Goal: Task Accomplishment & Management: Complete application form

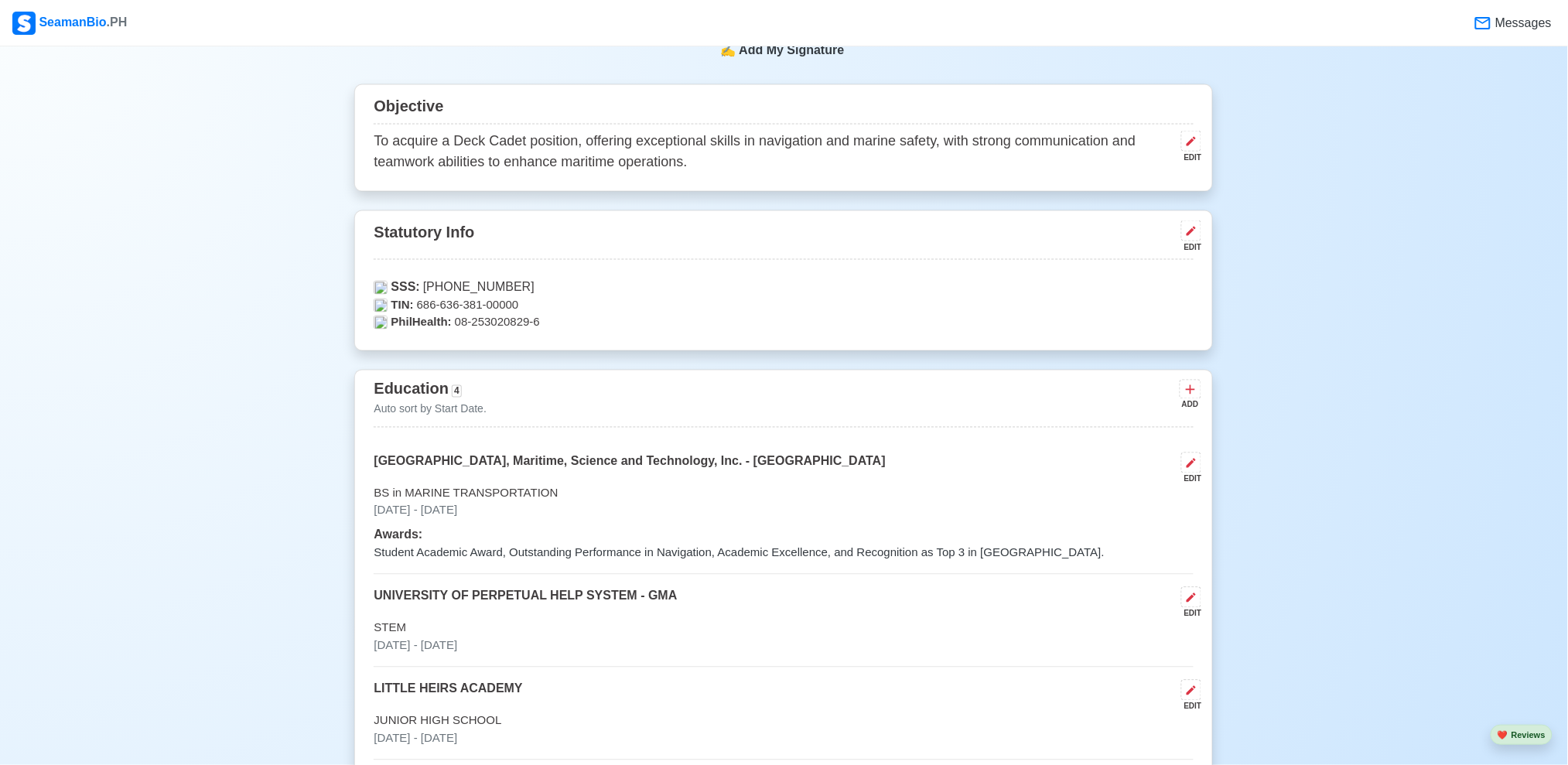
scroll to position [826, 0]
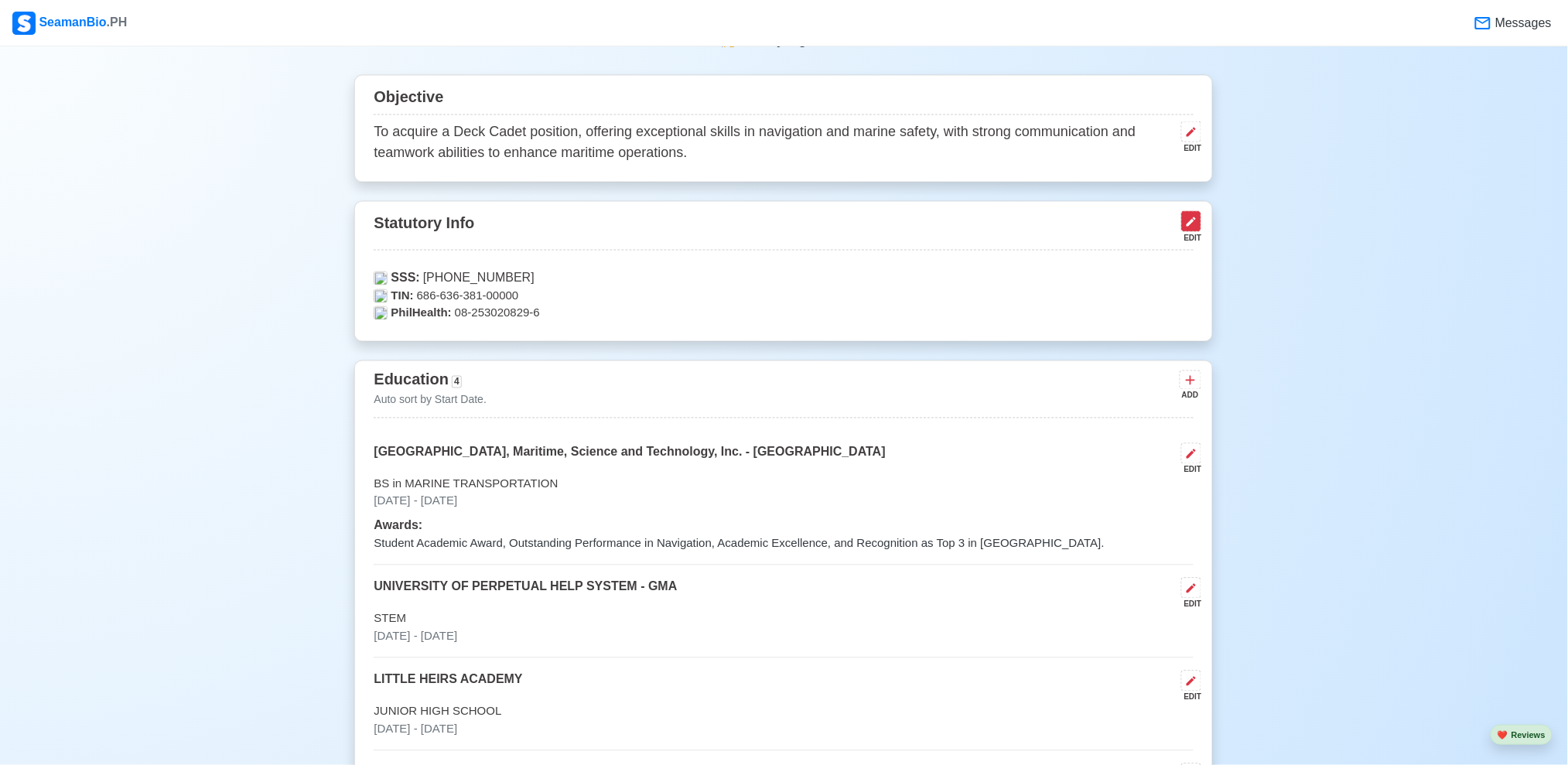
click at [1195, 220] on icon at bounding box center [1191, 222] width 9 height 9
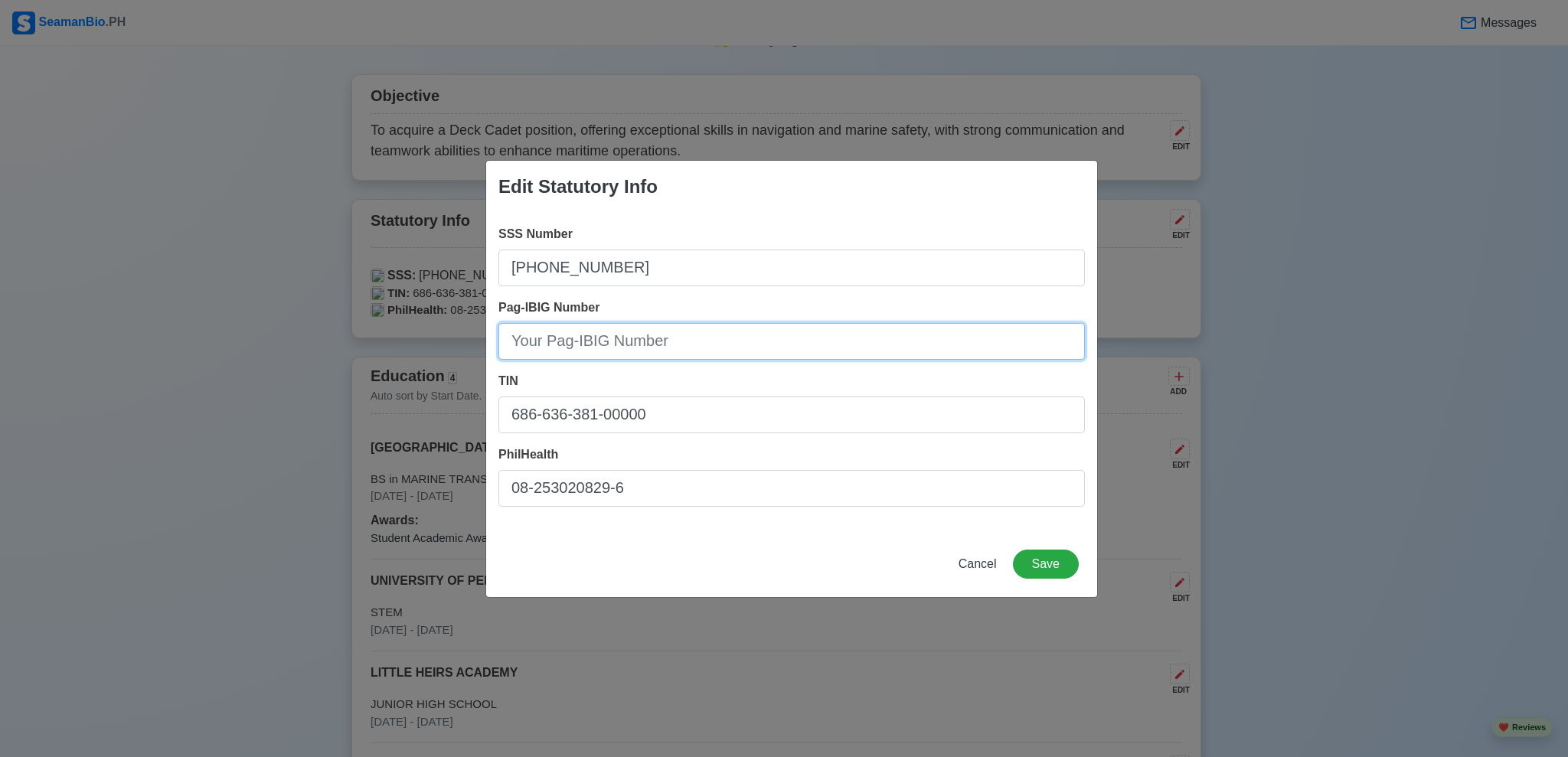
click at [718, 347] on input "Pag-IBIG Number" at bounding box center [791, 341] width 587 height 37
paste input "121374144525"
type input "121374144525"
click at [1070, 569] on button "Save" at bounding box center [1046, 564] width 66 height 29
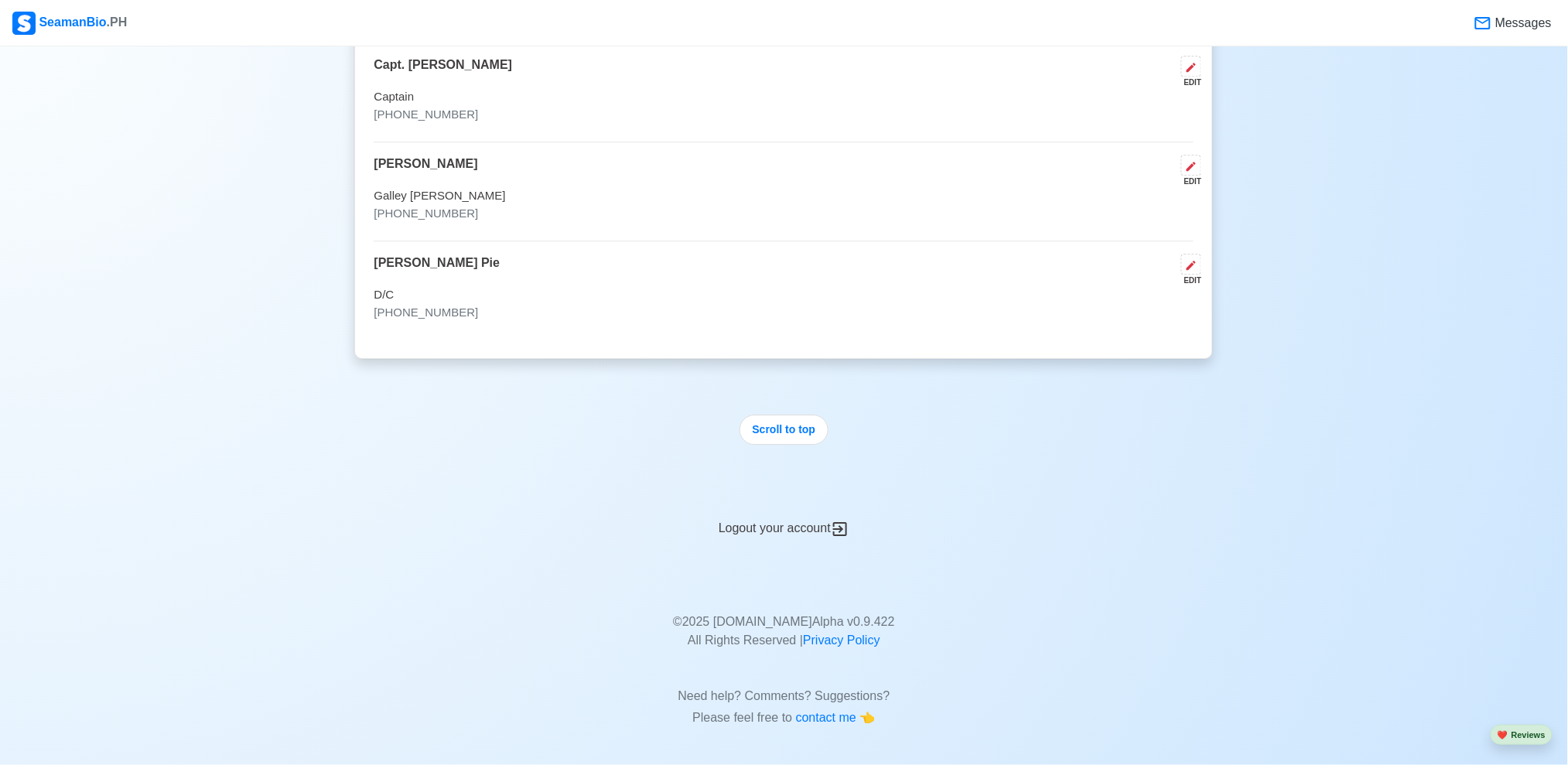
scroll to position [3642, 0]
click at [814, 424] on button "Scroll to top" at bounding box center [784, 427] width 89 height 30
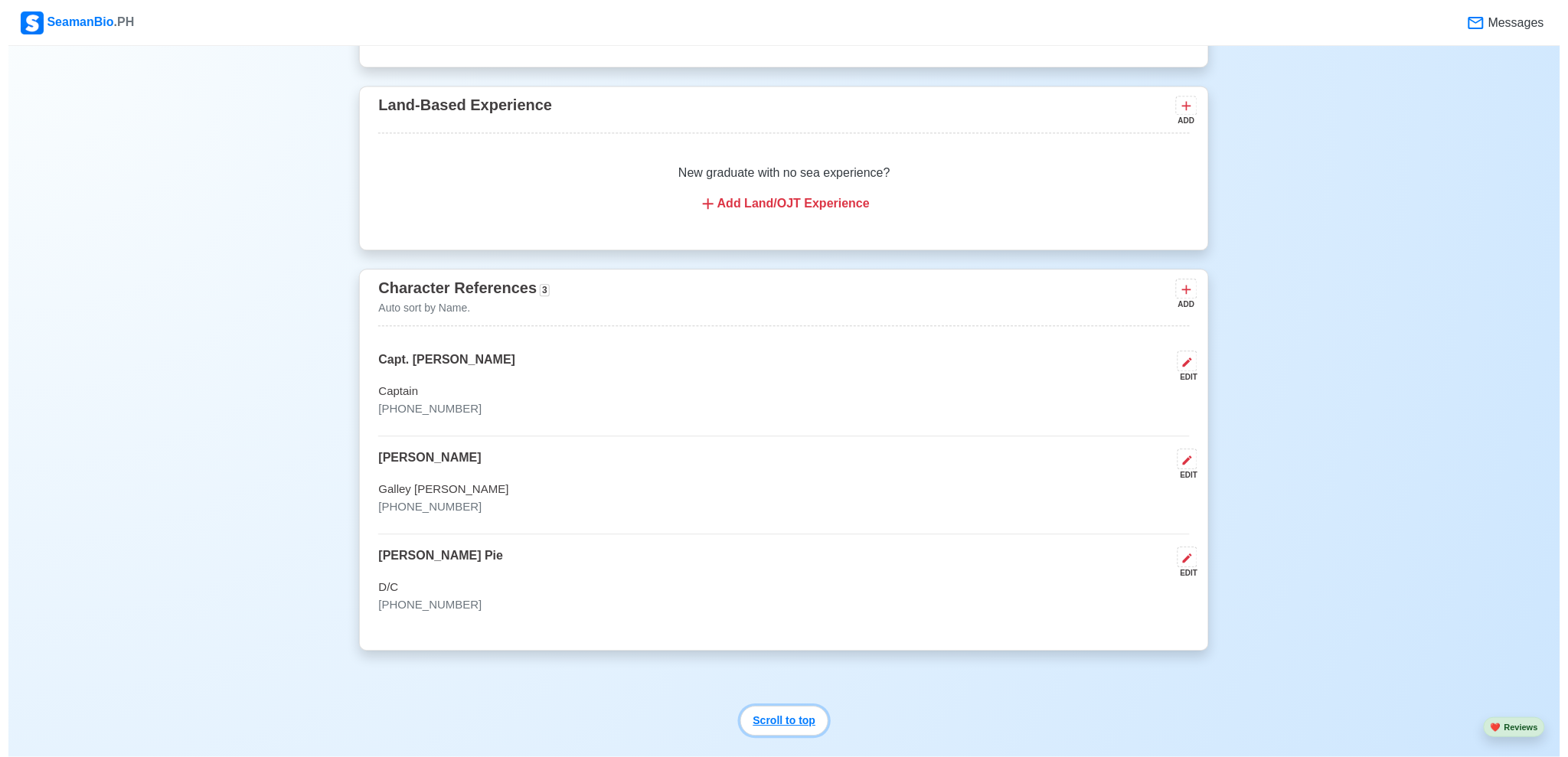
scroll to position [3382, 0]
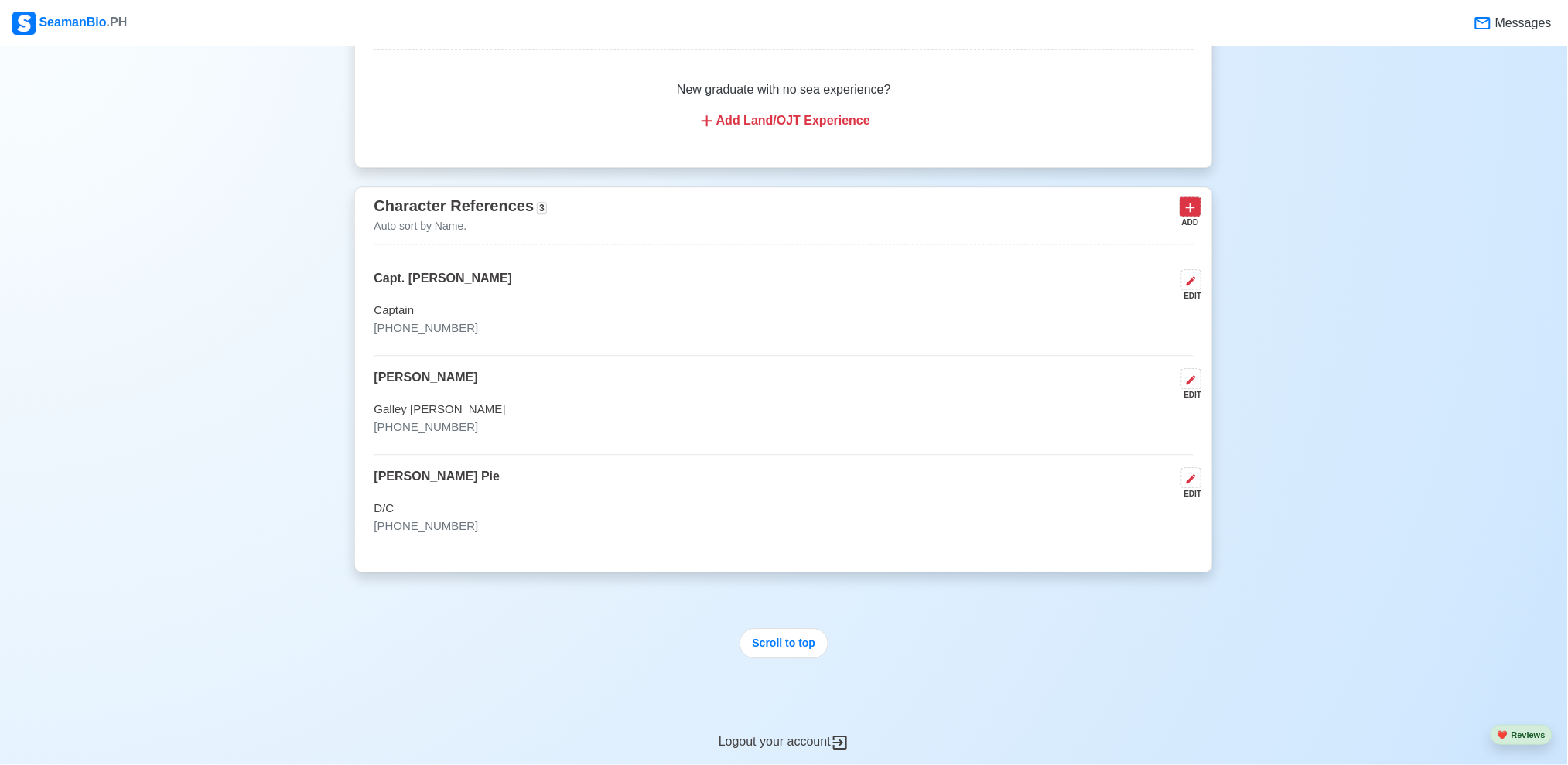
click at [1190, 214] on icon at bounding box center [1190, 207] width 16 height 16
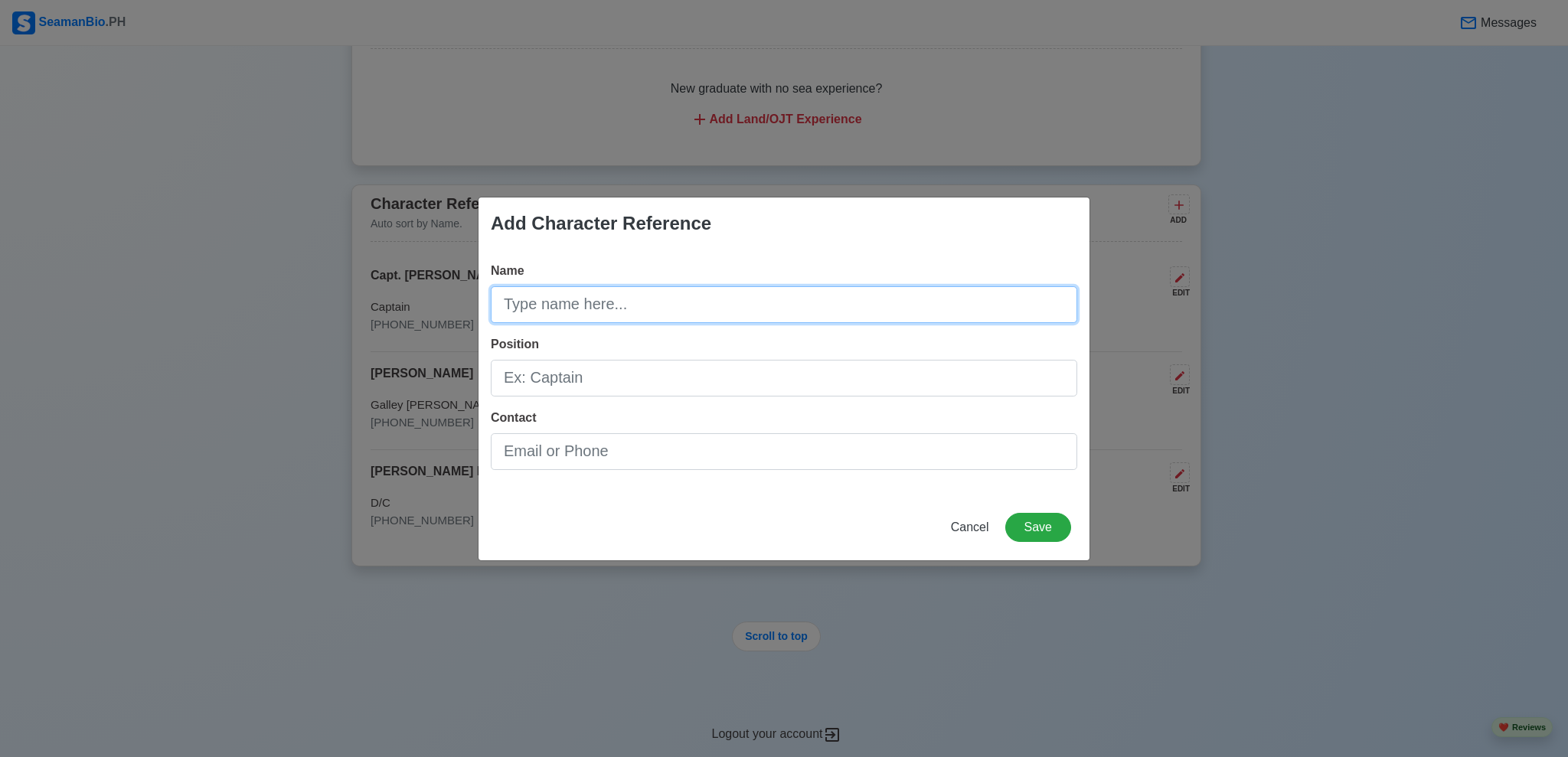
click at [670, 295] on input "Name" at bounding box center [784, 304] width 587 height 37
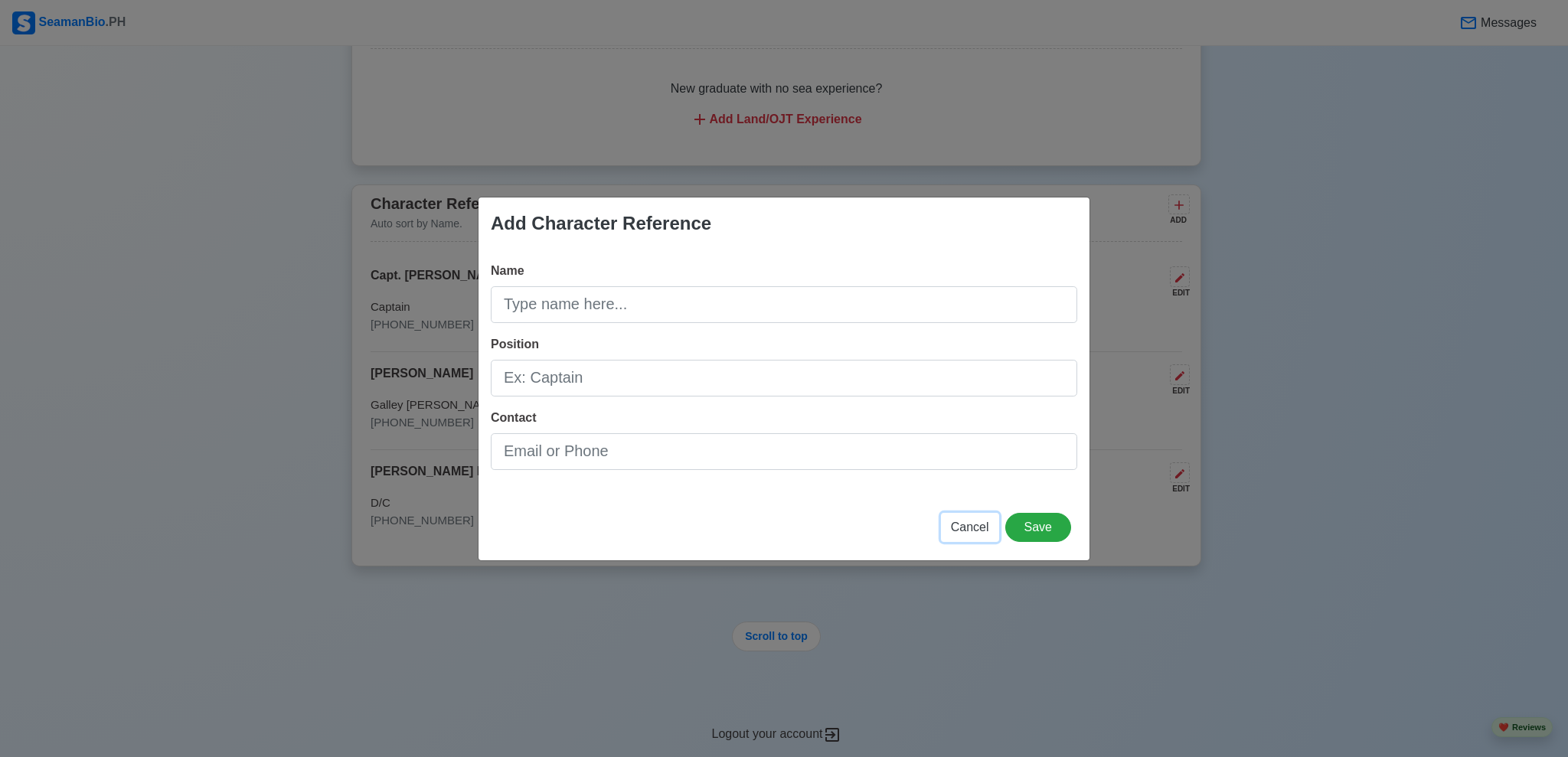
click at [965, 520] on span "Cancel" at bounding box center [970, 526] width 38 height 13
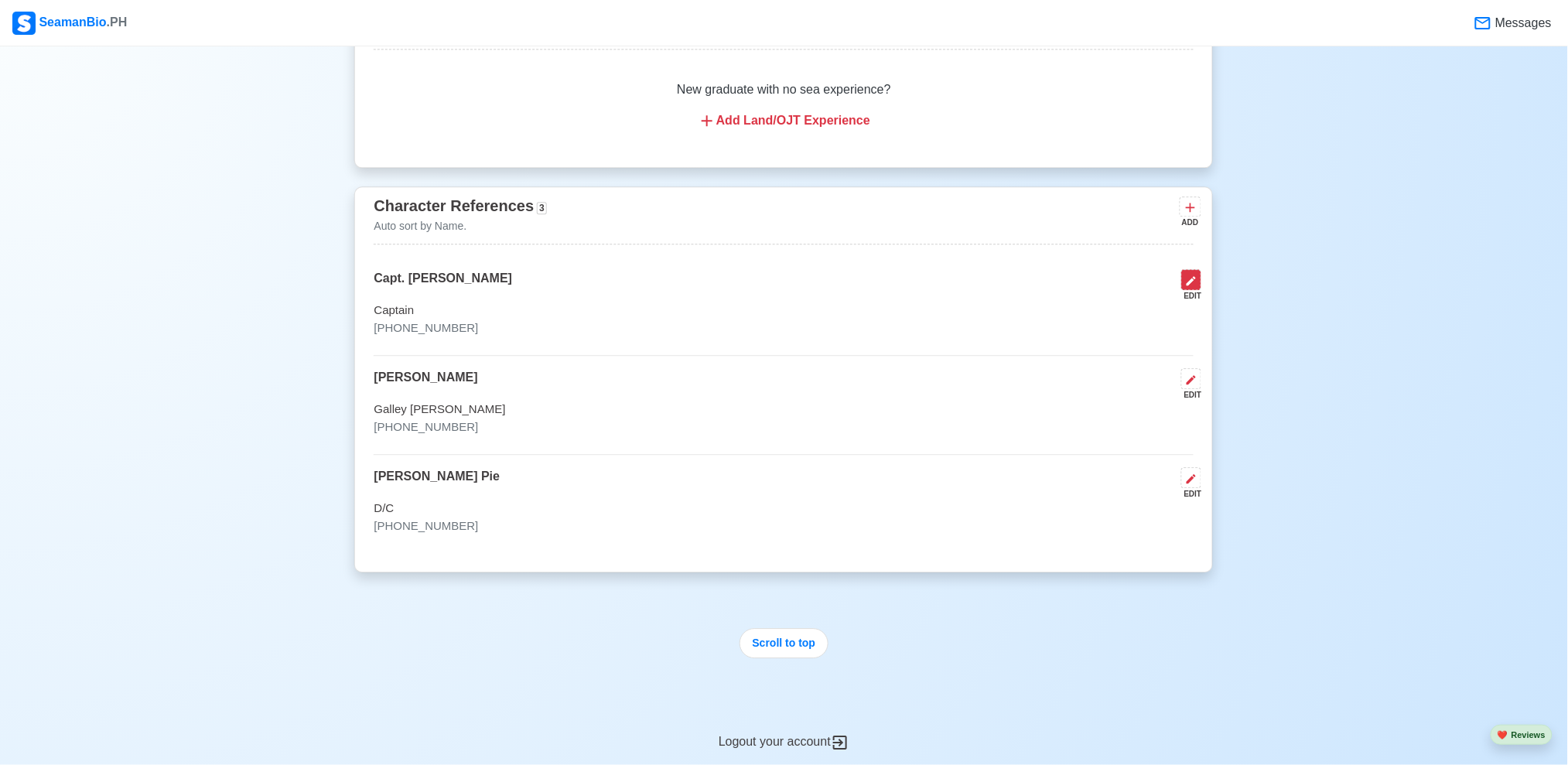
click at [1197, 285] on icon at bounding box center [1191, 280] width 12 height 12
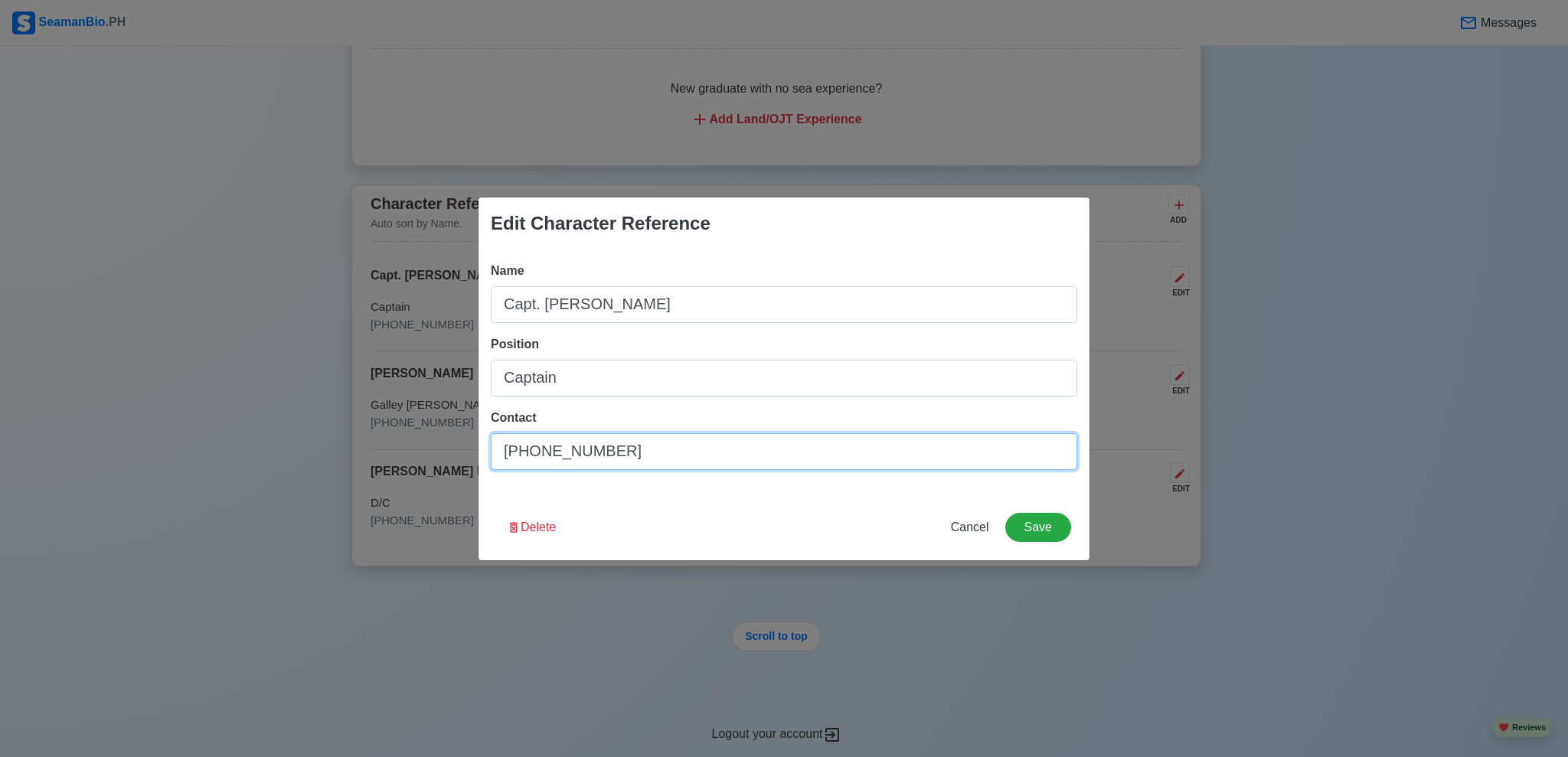
click at [638, 450] on input "[PHONE_NUMBER]" at bounding box center [784, 452] width 587 height 37
click at [537, 447] on input "[PHONE_NUMBER]" at bounding box center [784, 452] width 587 height 37
type input "[PHONE_NUMBER]"
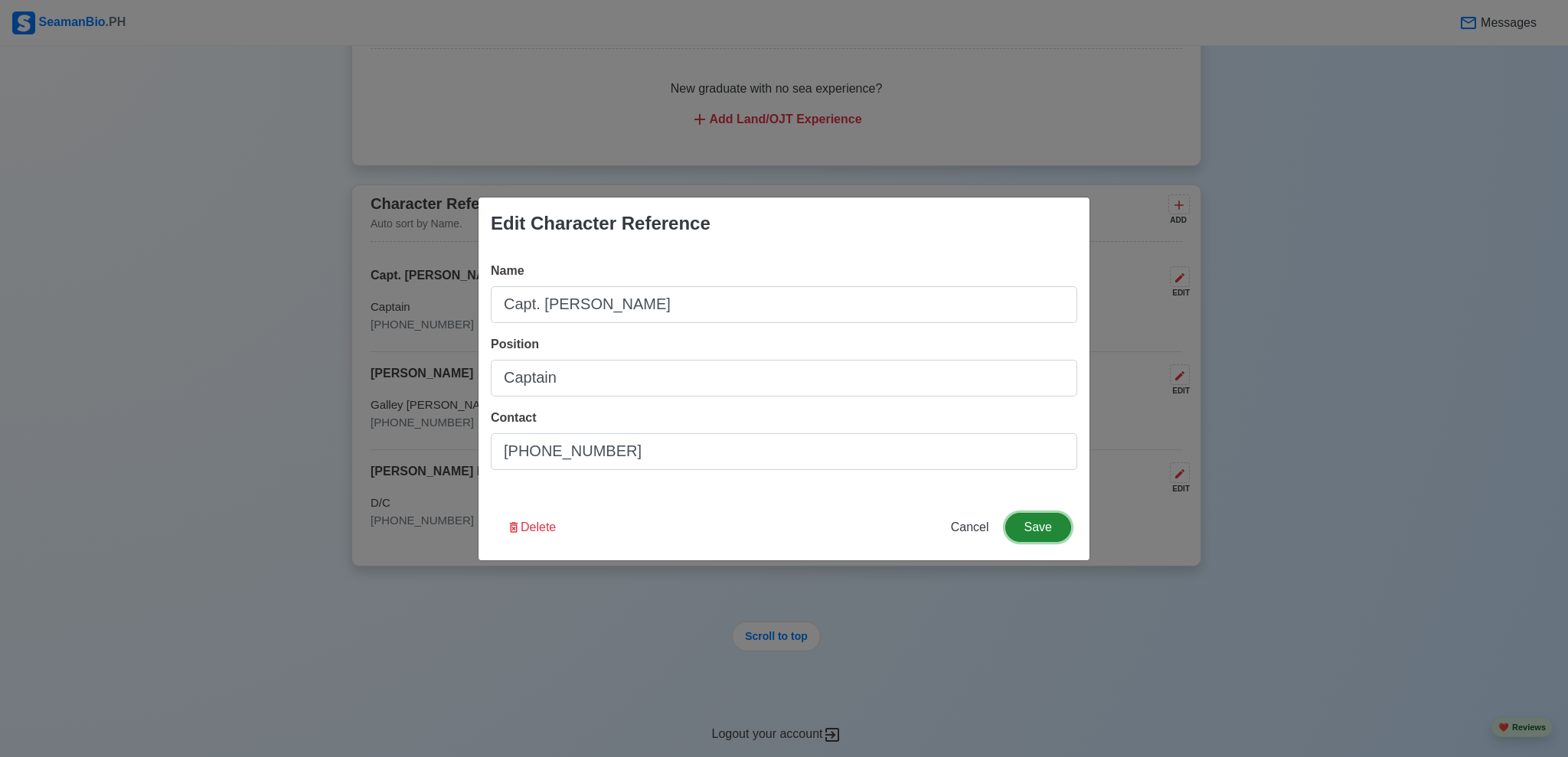
click at [1054, 528] on button "Save" at bounding box center [1038, 527] width 66 height 29
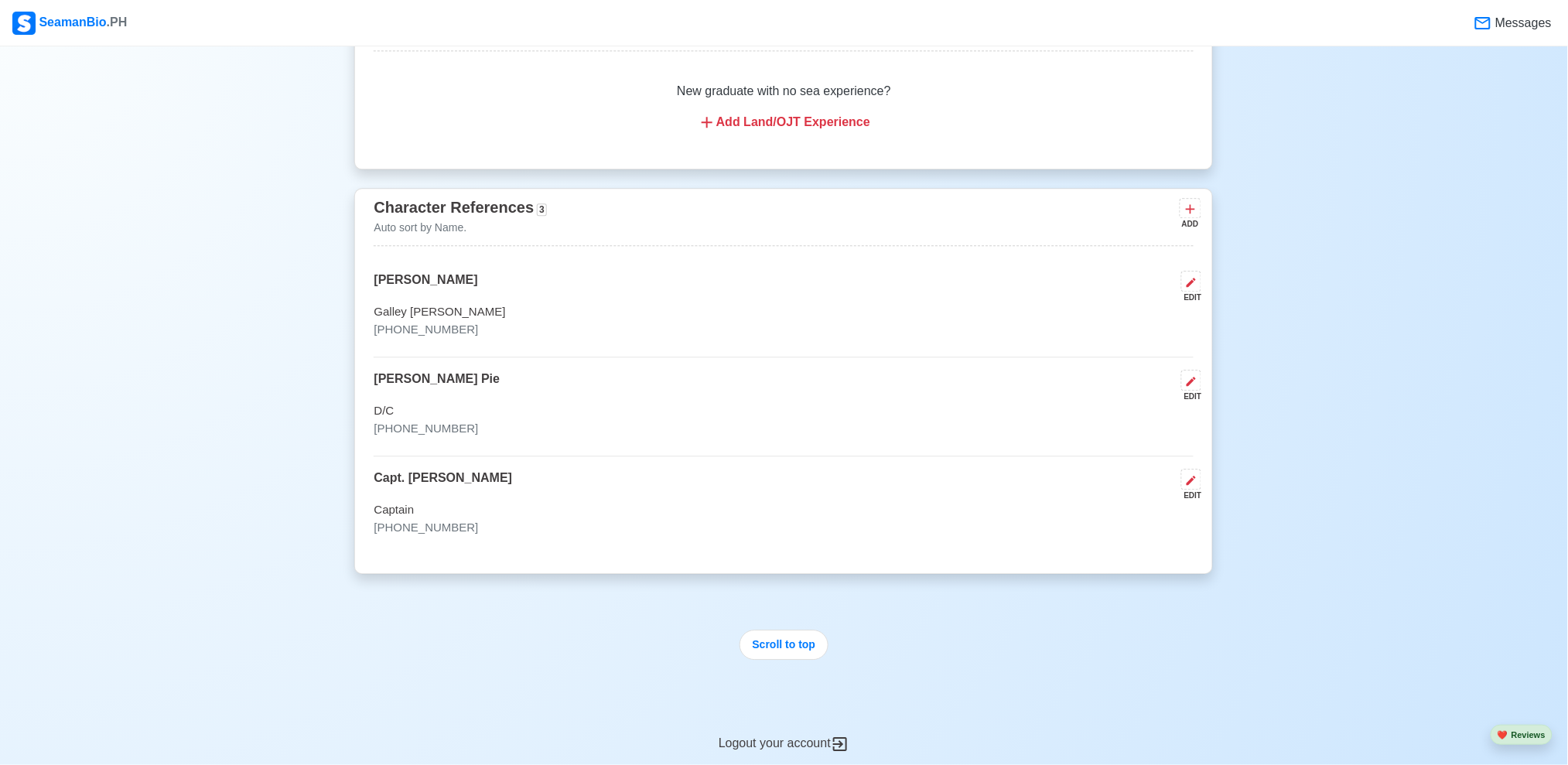
scroll to position [3407, 0]
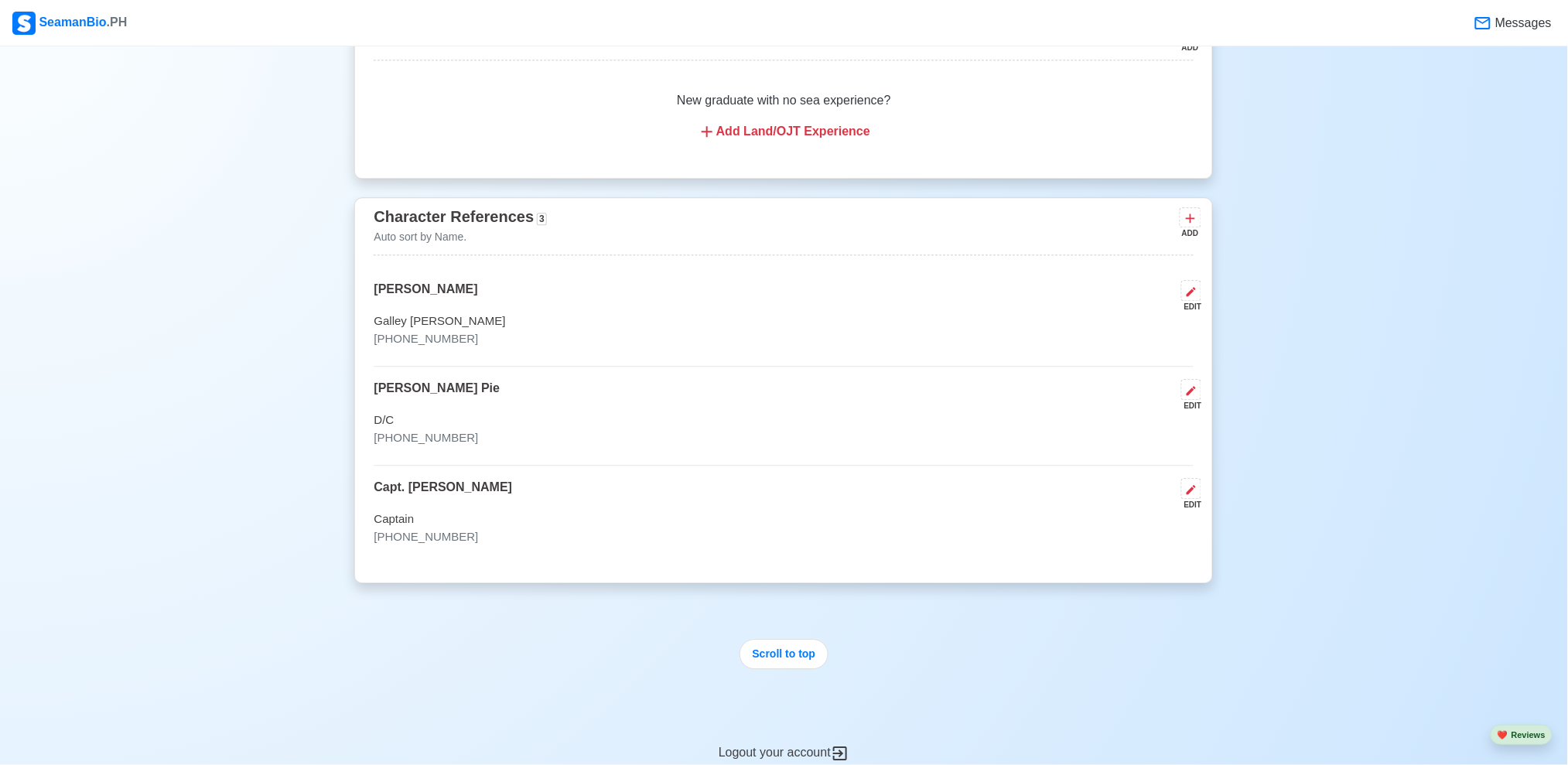
drag, startPoint x: 595, startPoint y: 530, endPoint x: 614, endPoint y: 304, distance: 226.8
click at [614, 304] on div "[PERSON_NAME] EDIT Galley [PERSON_NAME] [PHONE_NUMBER] [PERSON_NAME] Pie EDIT D…" at bounding box center [783, 421] width 820 height 283
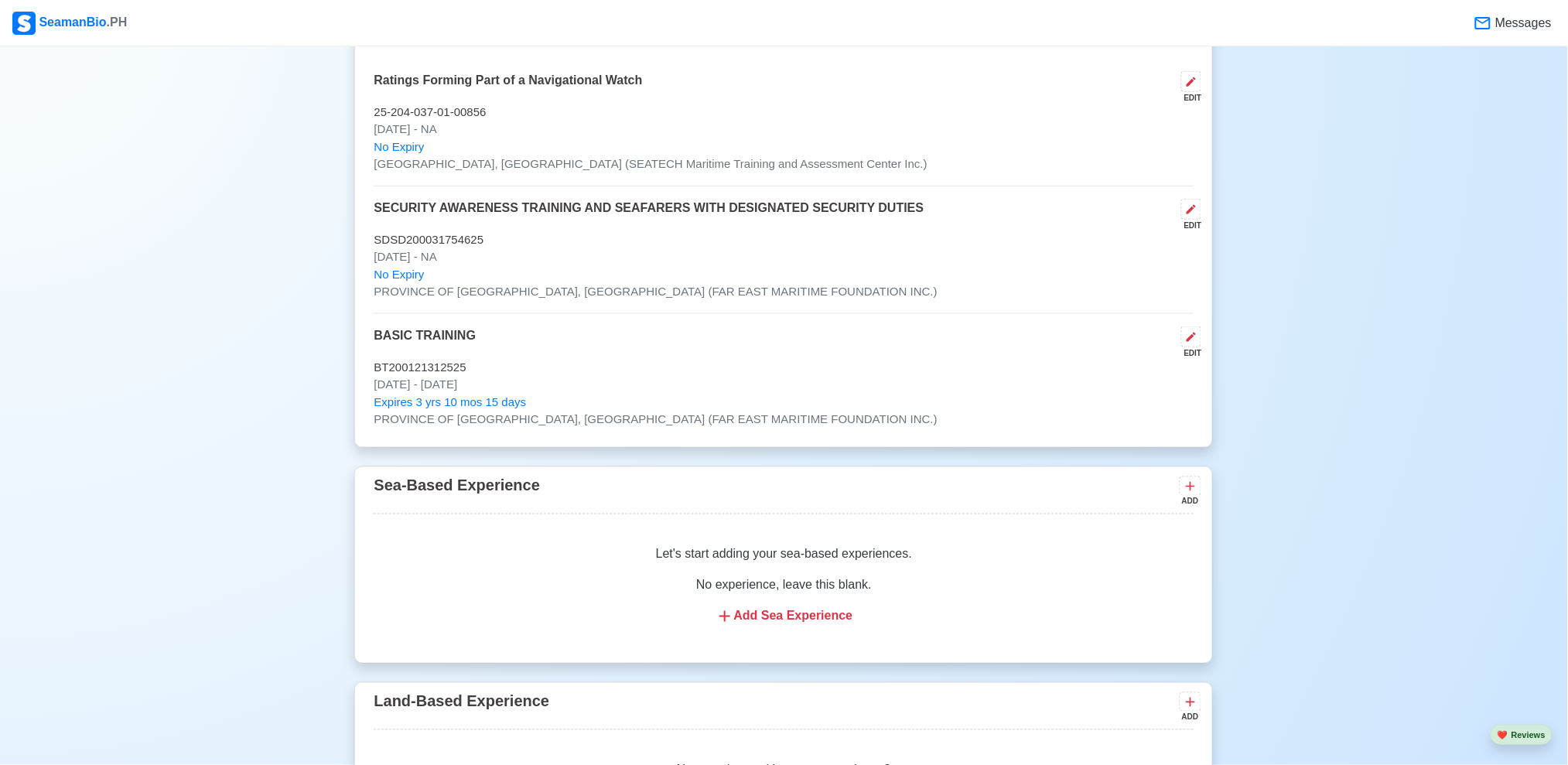
scroll to position [3642, 0]
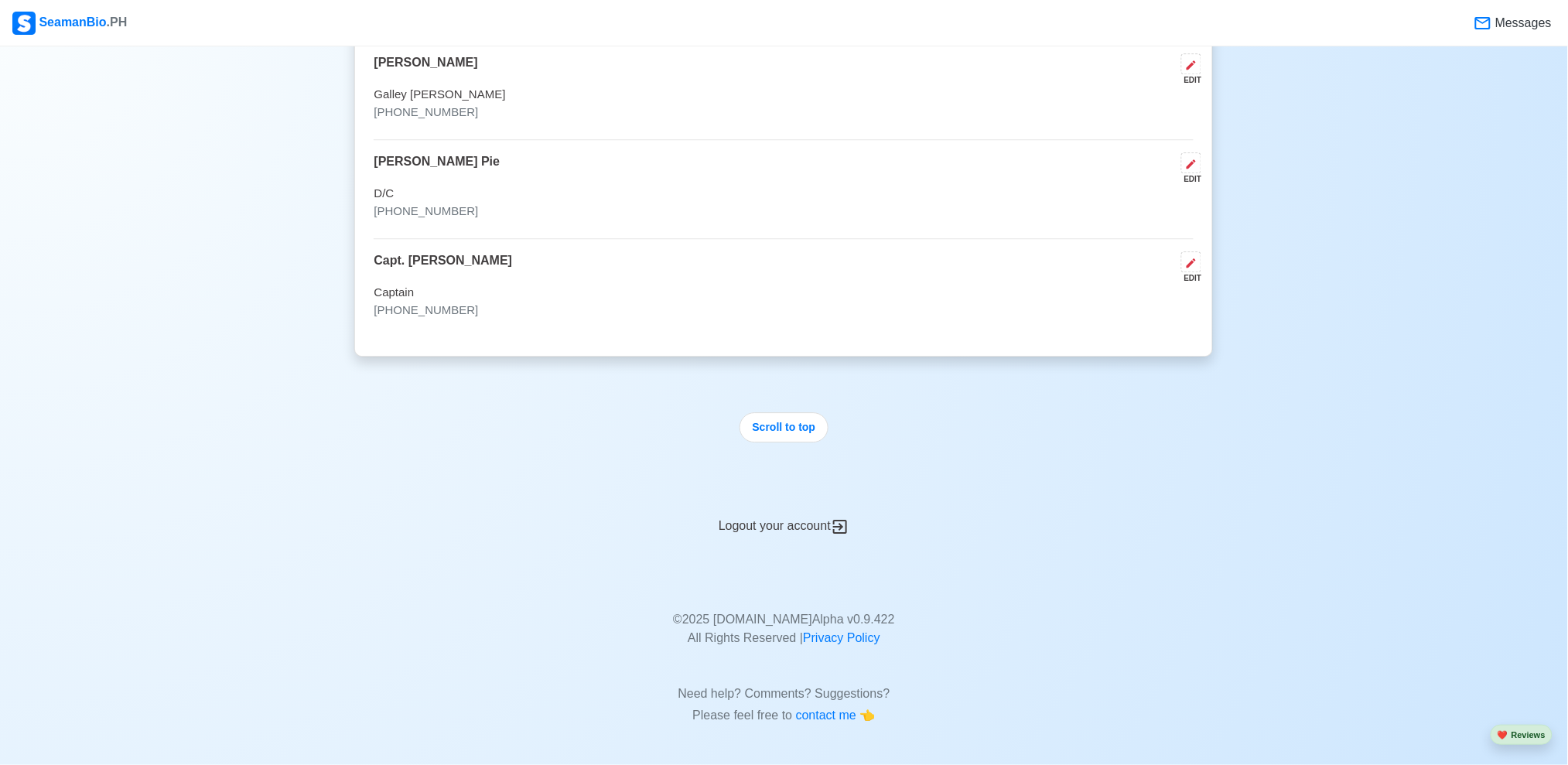
click at [821, 434] on button "Scroll to top" at bounding box center [784, 427] width 89 height 30
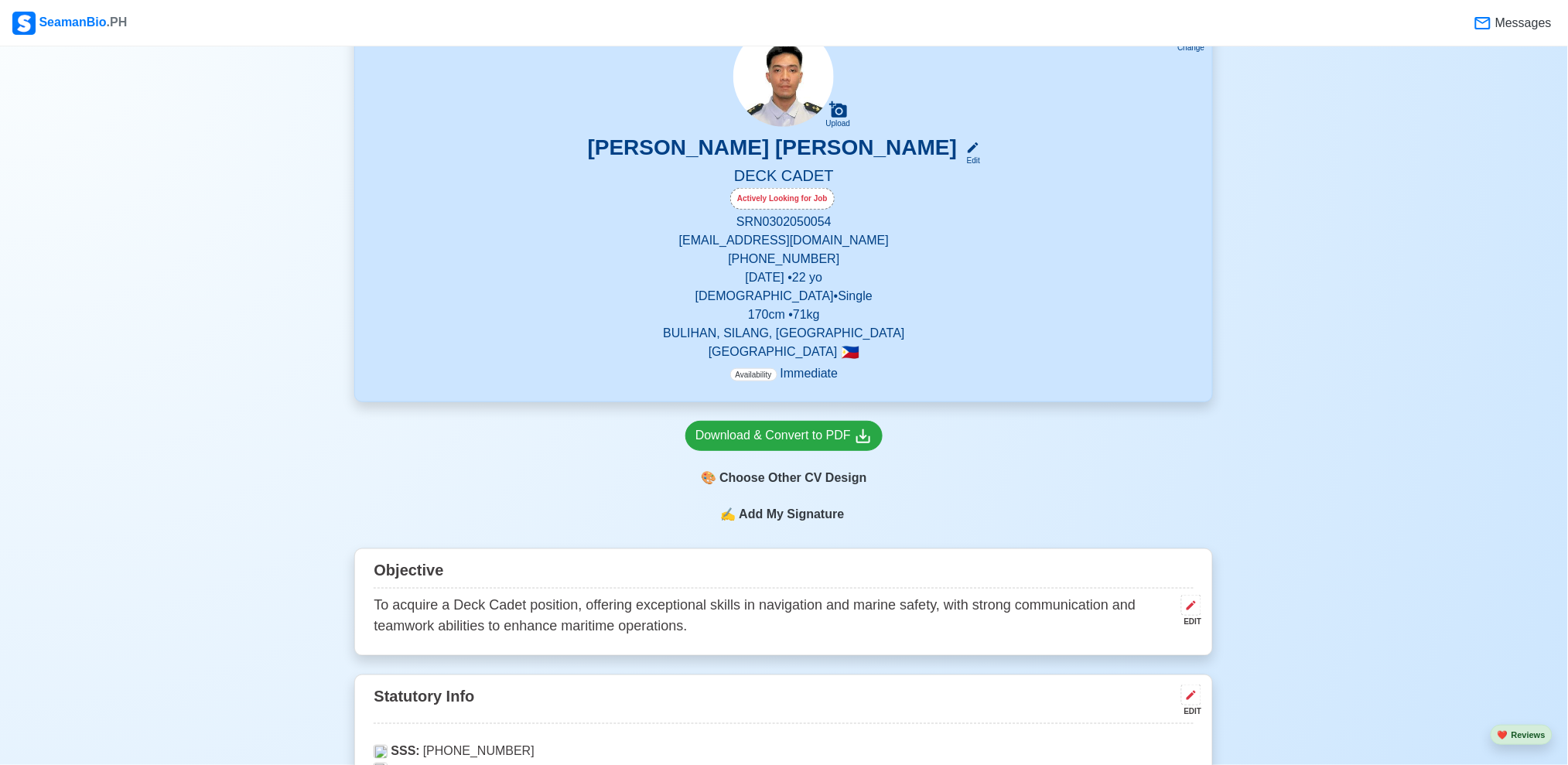
scroll to position [409, 0]
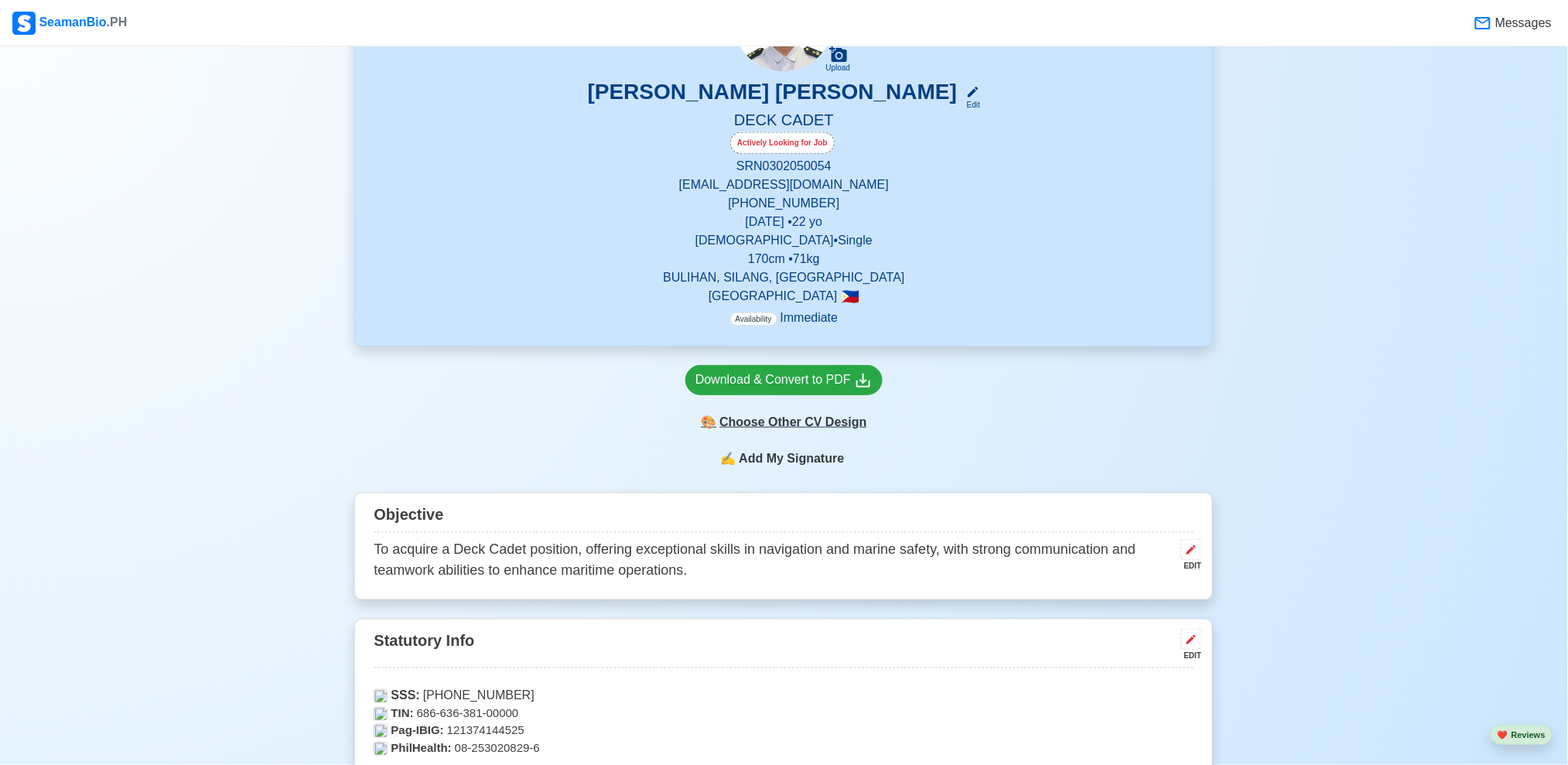
click at [807, 421] on div "🎨 Choose Other CV Design" at bounding box center [784, 422] width 197 height 30
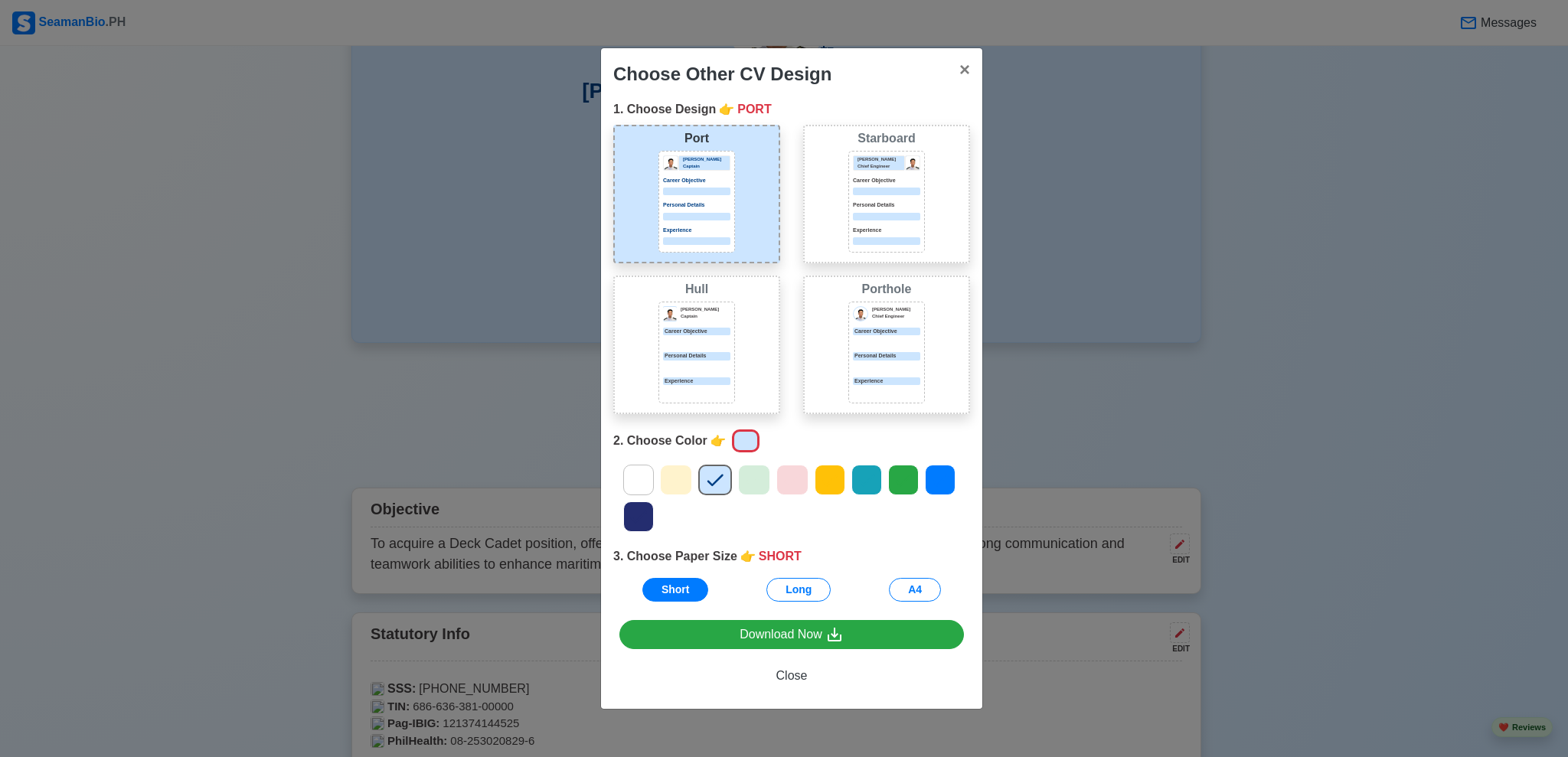
click at [905, 216] on div at bounding box center [887, 217] width 68 height 8
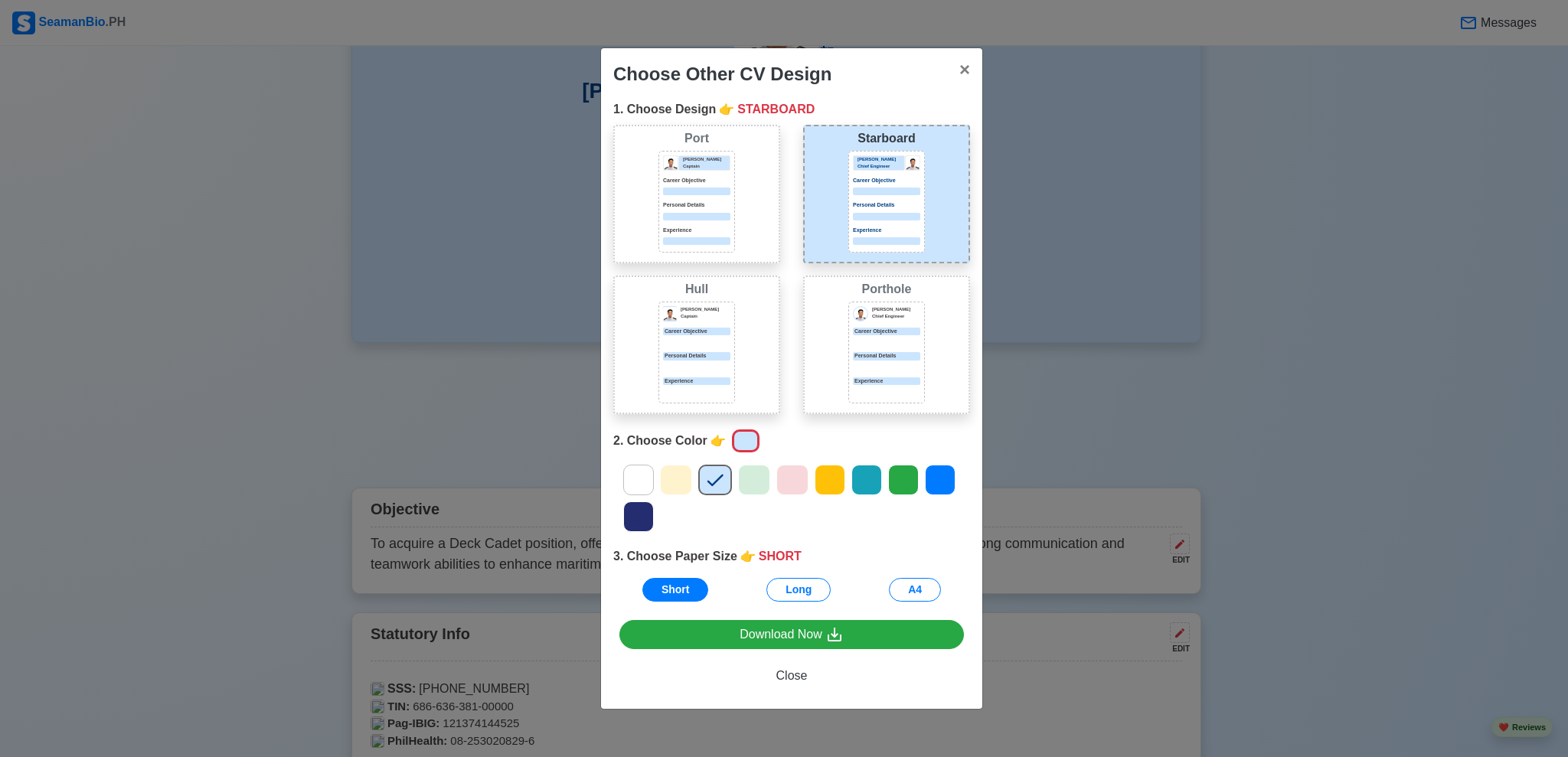
click at [879, 315] on p "Chief Engineer" at bounding box center [896, 316] width 48 height 7
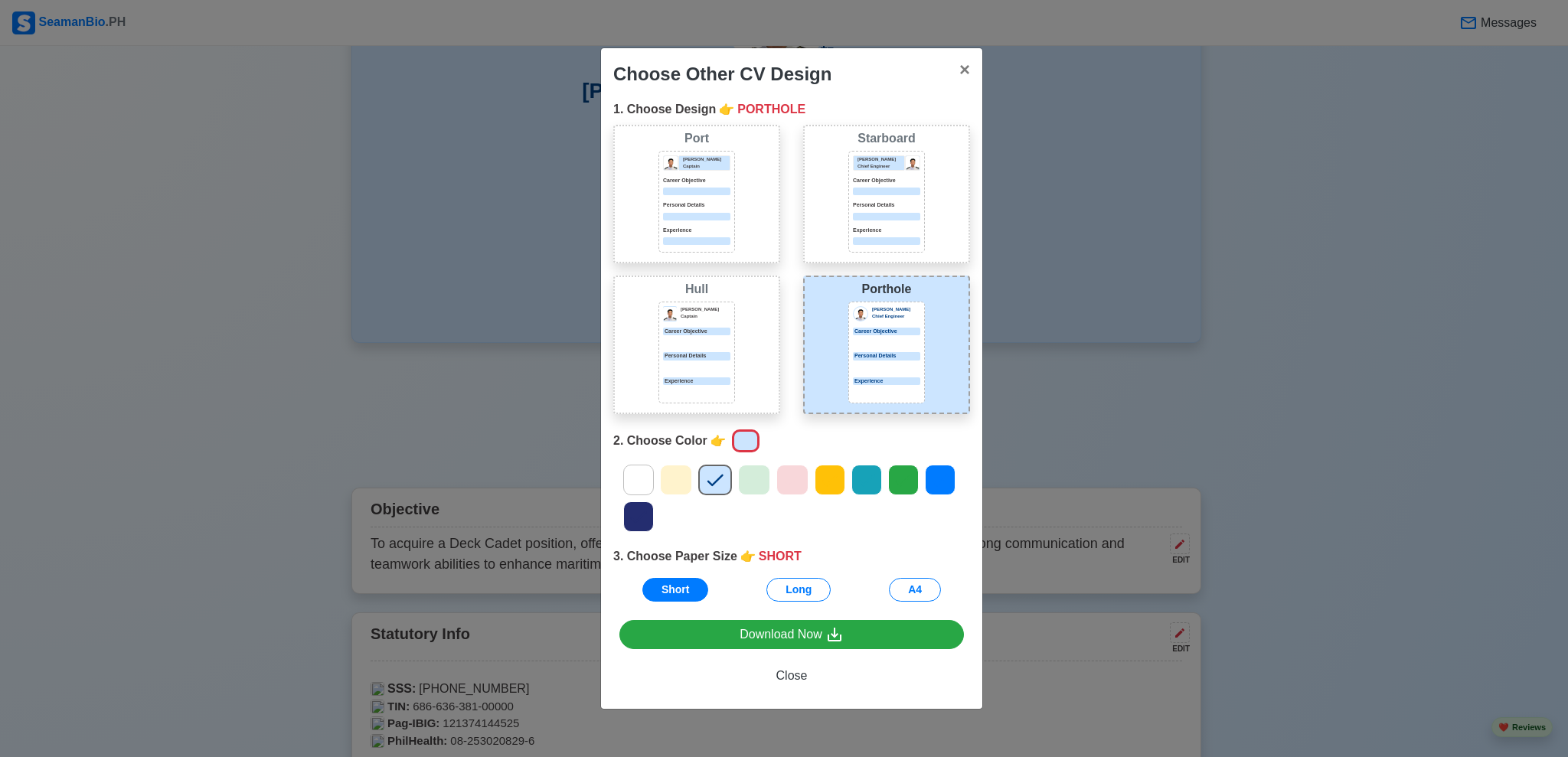
click at [743, 339] on div "[PERSON_NAME] [PERSON_NAME] Captain Career Objective Personal Details Experience" at bounding box center [697, 344] width 167 height 138
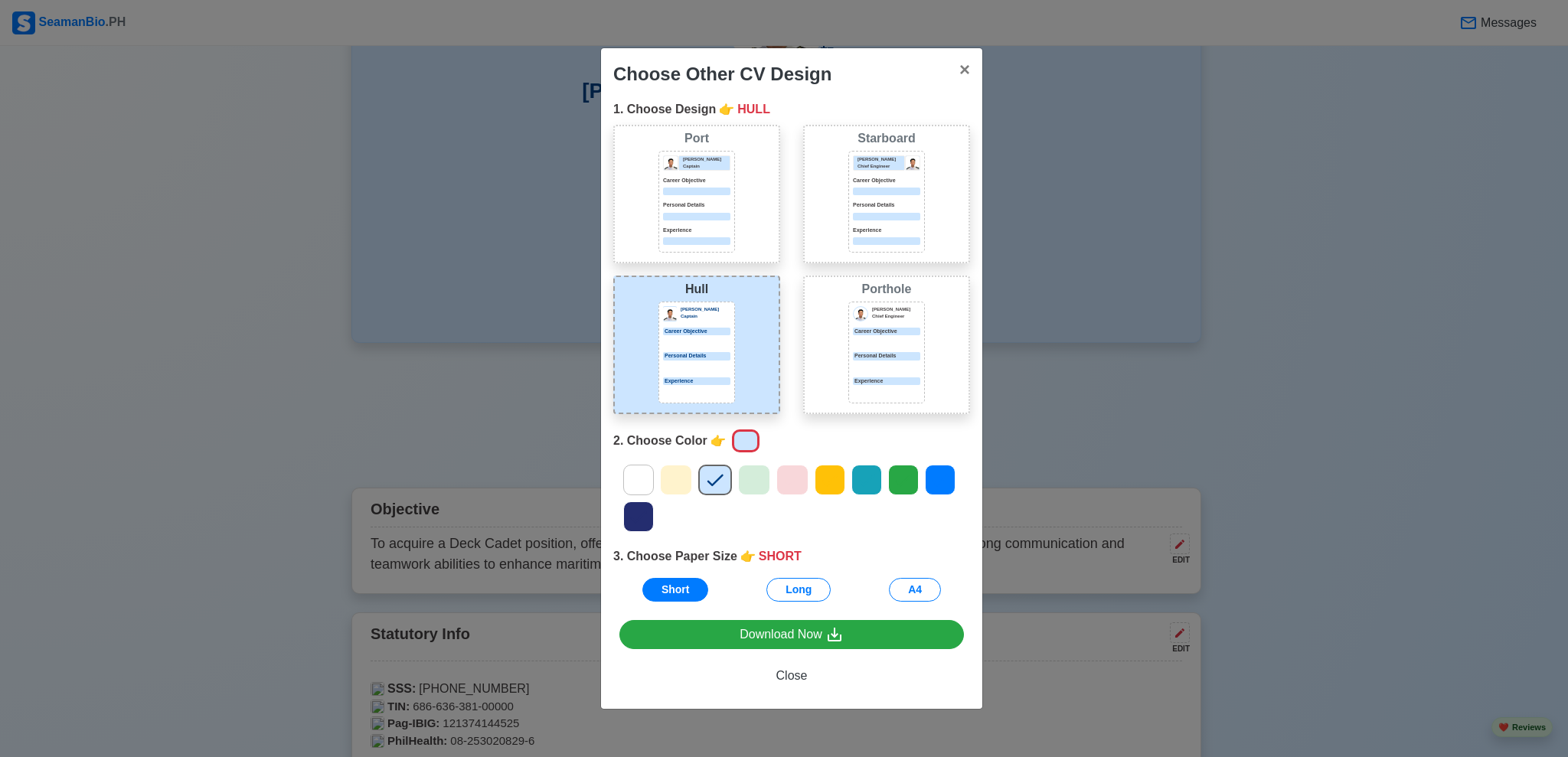
click at [715, 208] on p "Personal Details" at bounding box center [697, 205] width 68 height 8
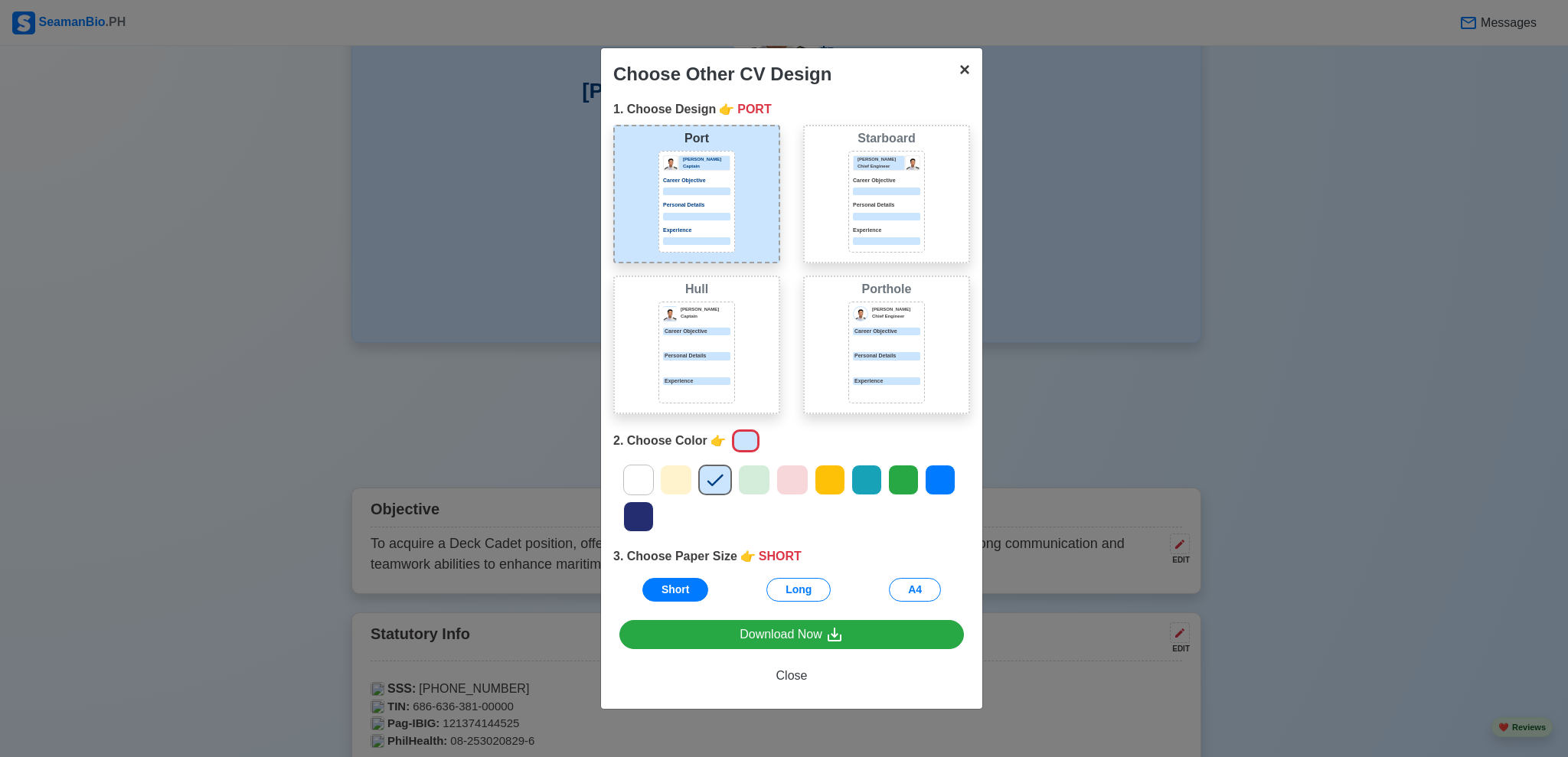
click at [966, 62] on span "×" at bounding box center [965, 69] width 11 height 21
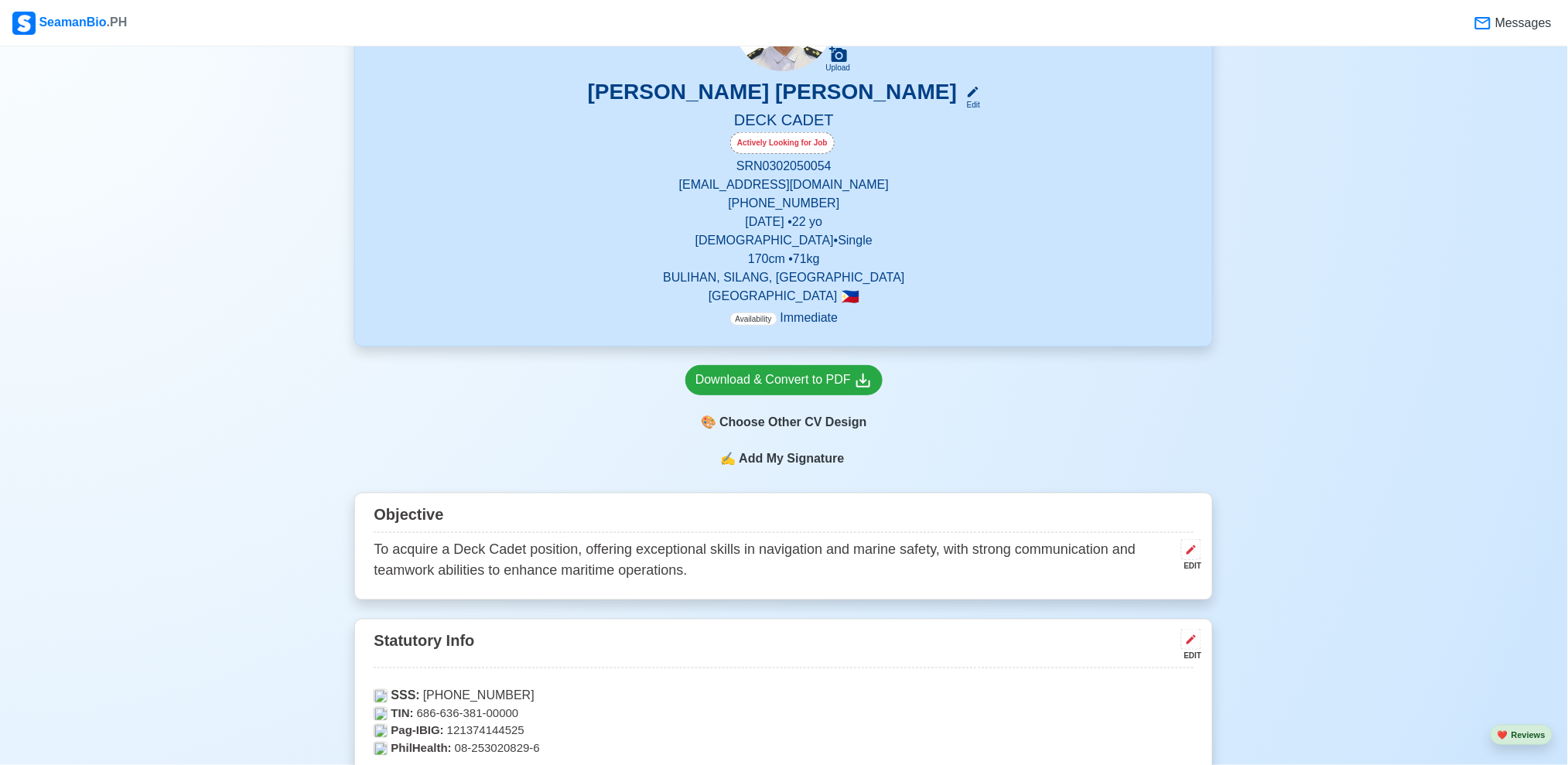
click at [771, 461] on span "Add My Signature" at bounding box center [791, 458] width 111 height 19
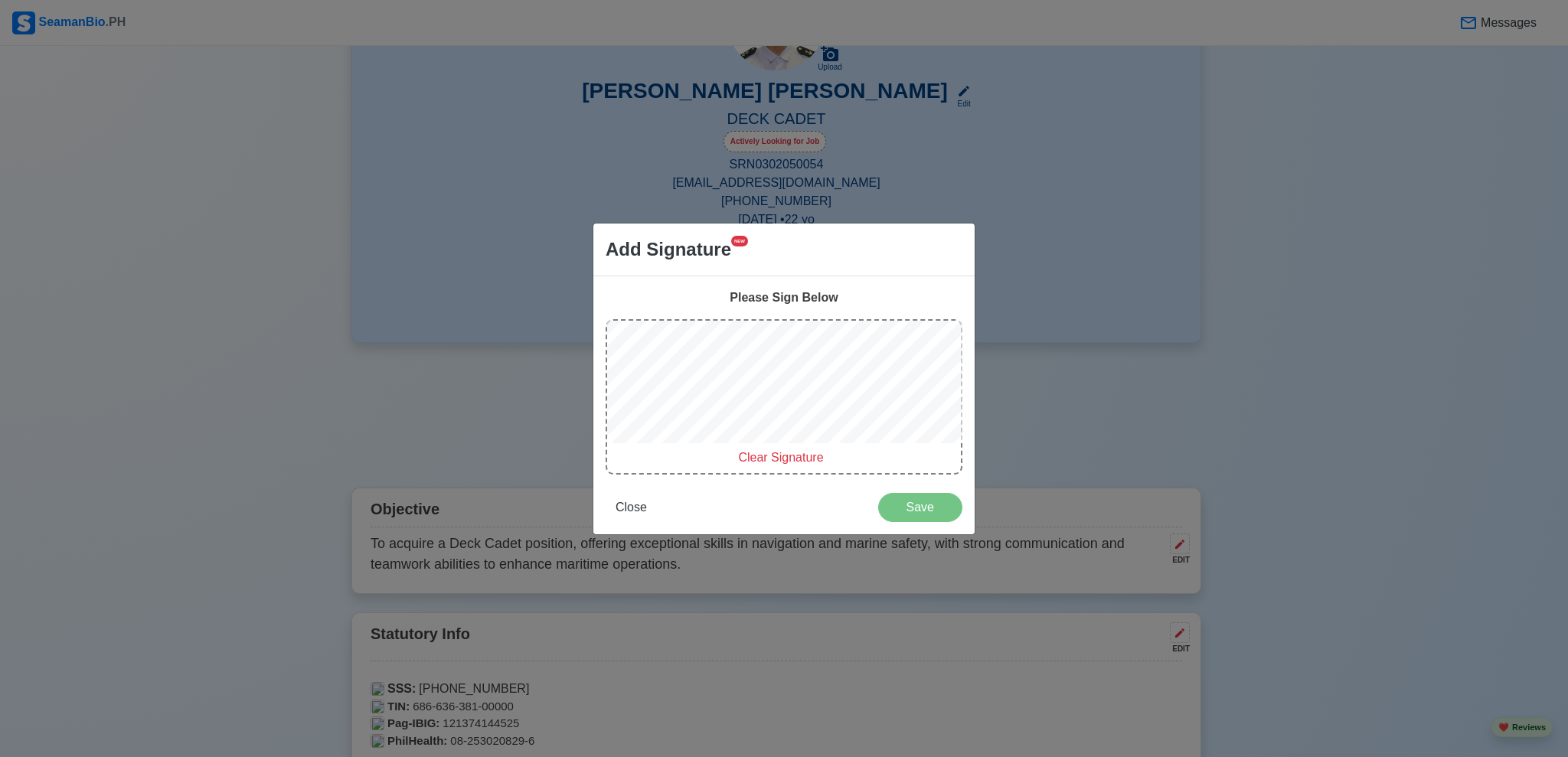
click at [757, 451] on div "Clear Signature" at bounding box center [784, 397] width 357 height 155
click at [765, 453] on span "Clear Signature" at bounding box center [781, 457] width 85 height 13
click at [634, 506] on span "Close" at bounding box center [631, 506] width 32 height 13
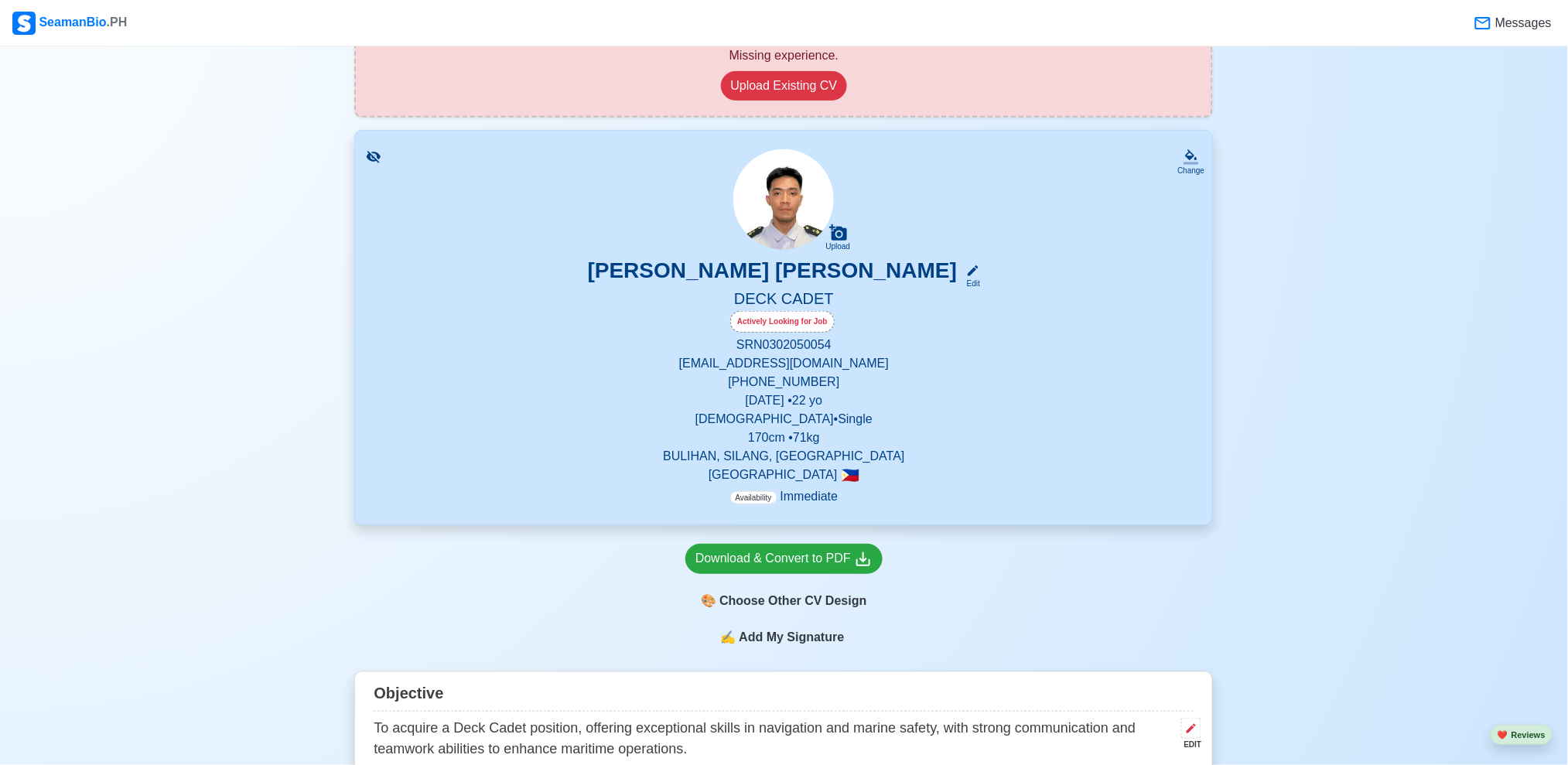
scroll to position [245, 0]
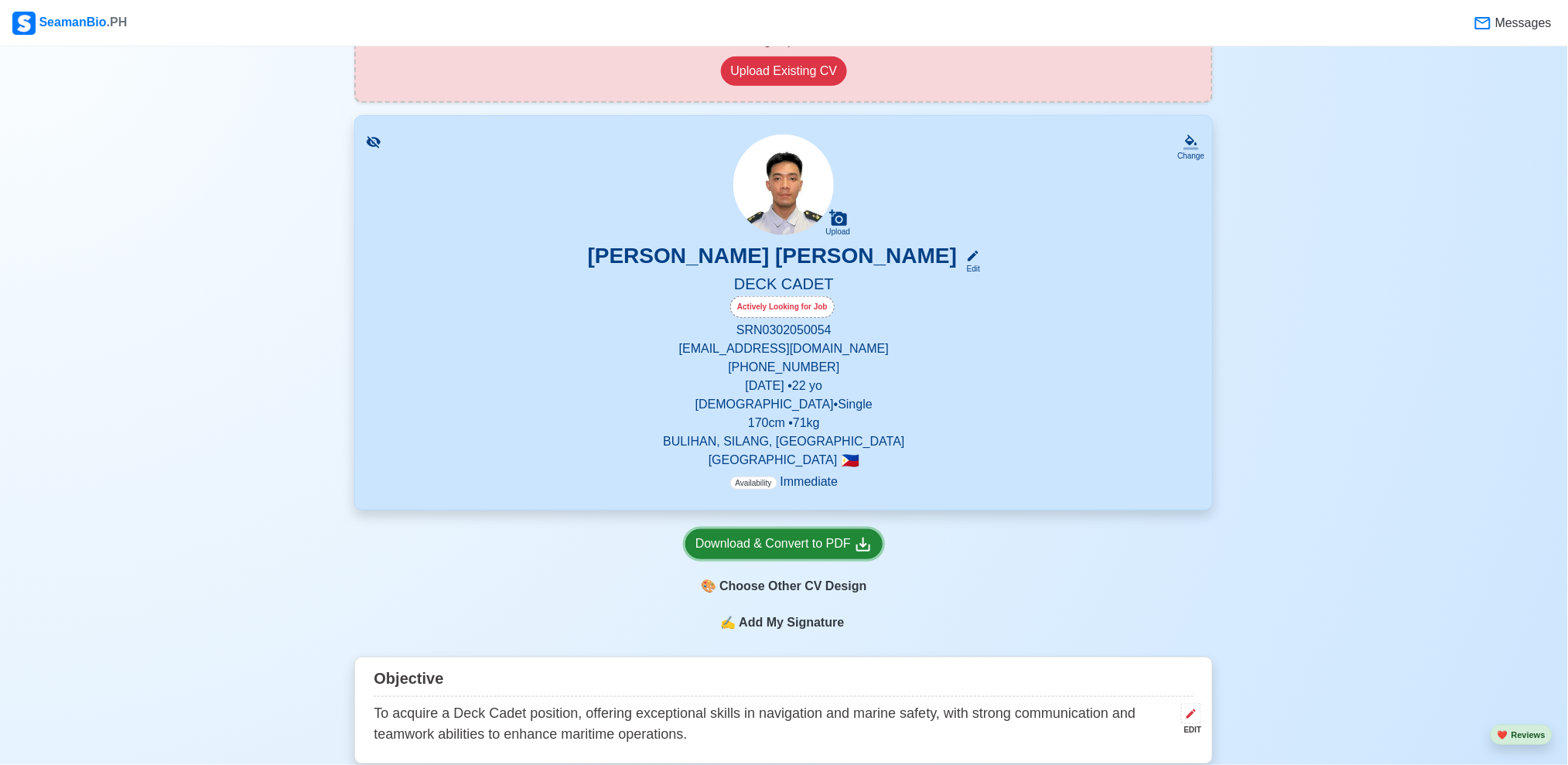
click at [803, 545] on div "Download & Convert to PDF" at bounding box center [784, 544] width 177 height 19
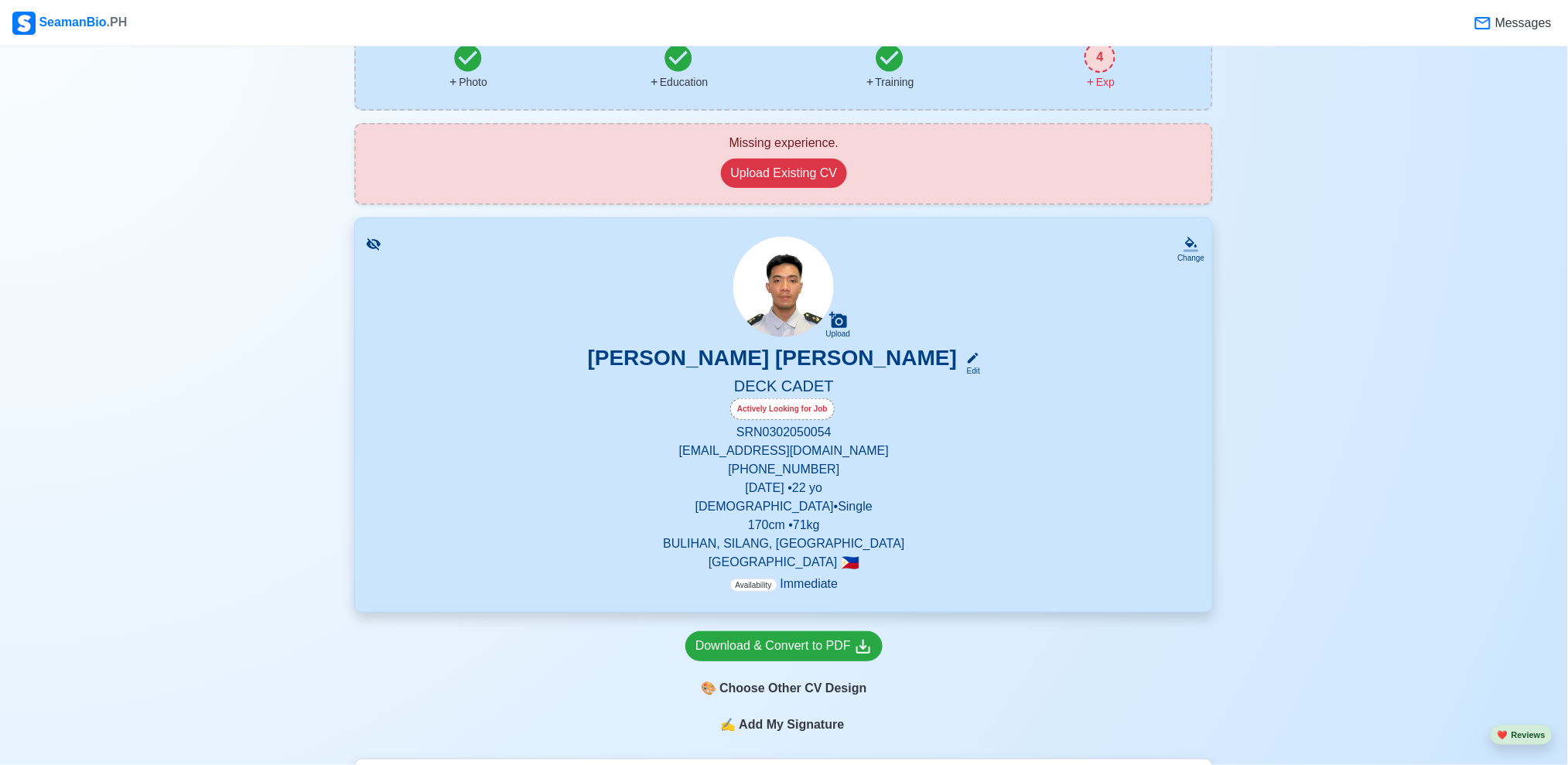
scroll to position [142, 0]
